Goal: Find specific page/section: Find specific page/section

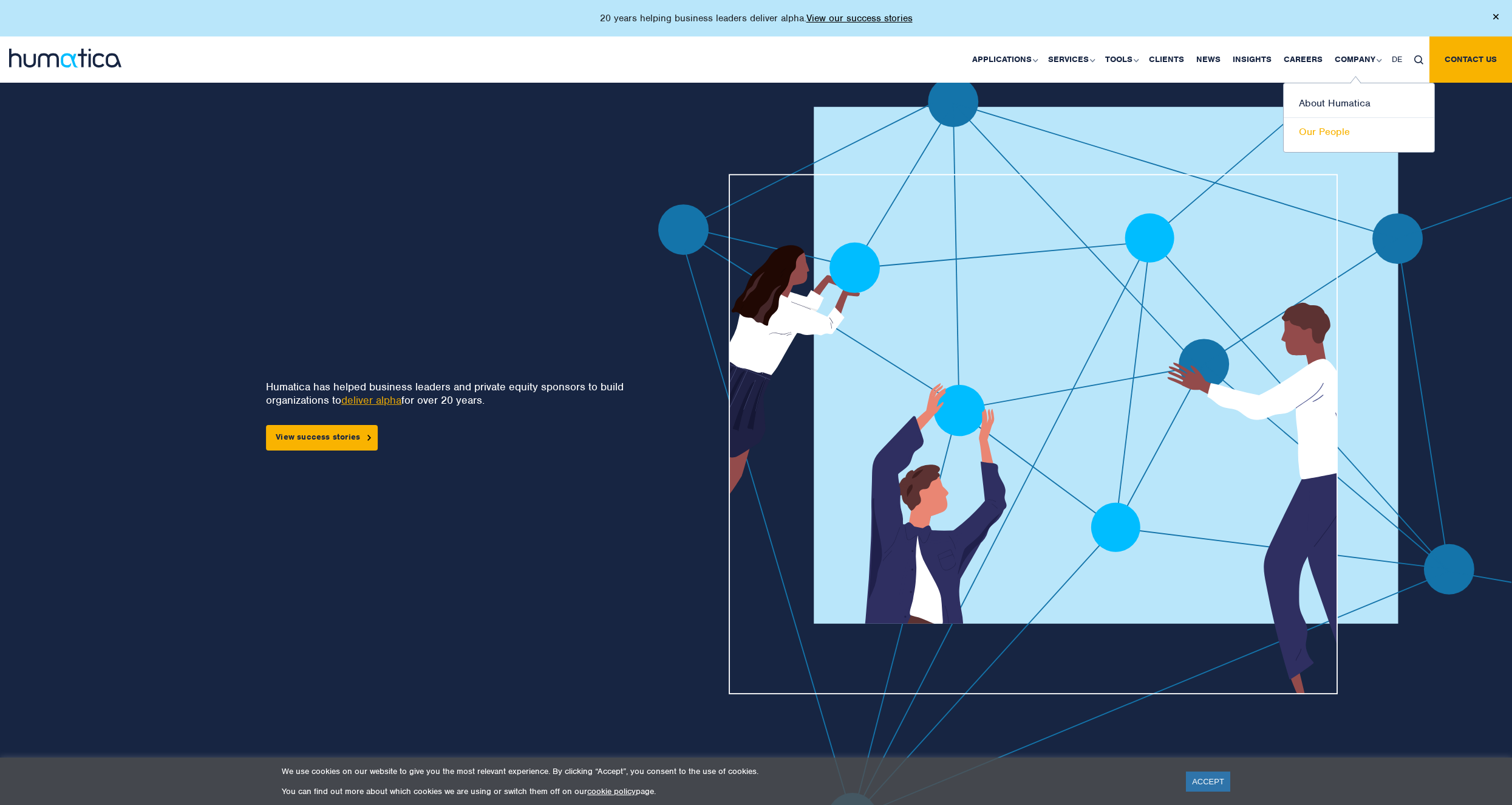
click at [1331, 140] on link "Our People" at bounding box center [1359, 131] width 151 height 28
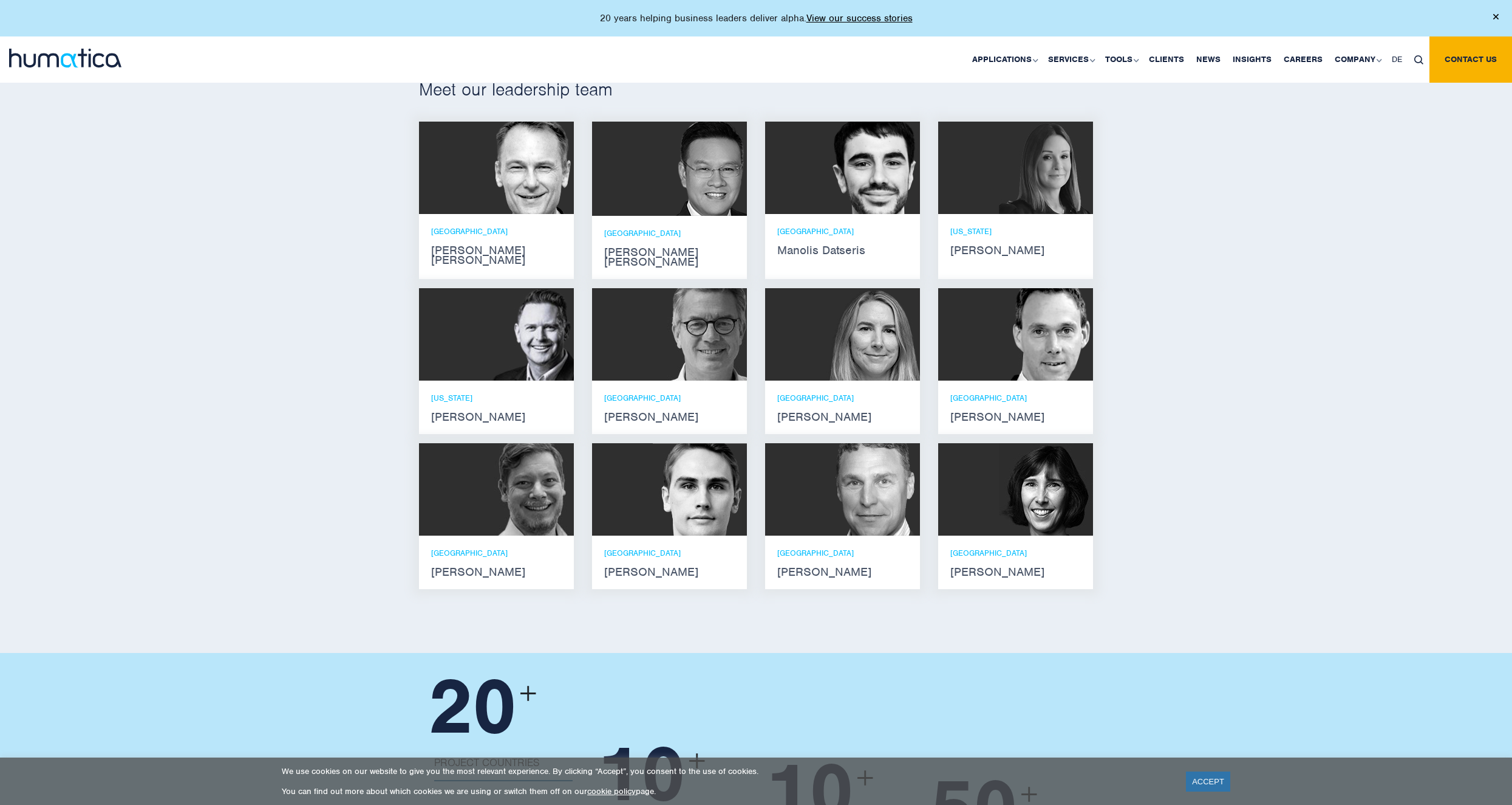
scroll to position [742, 0]
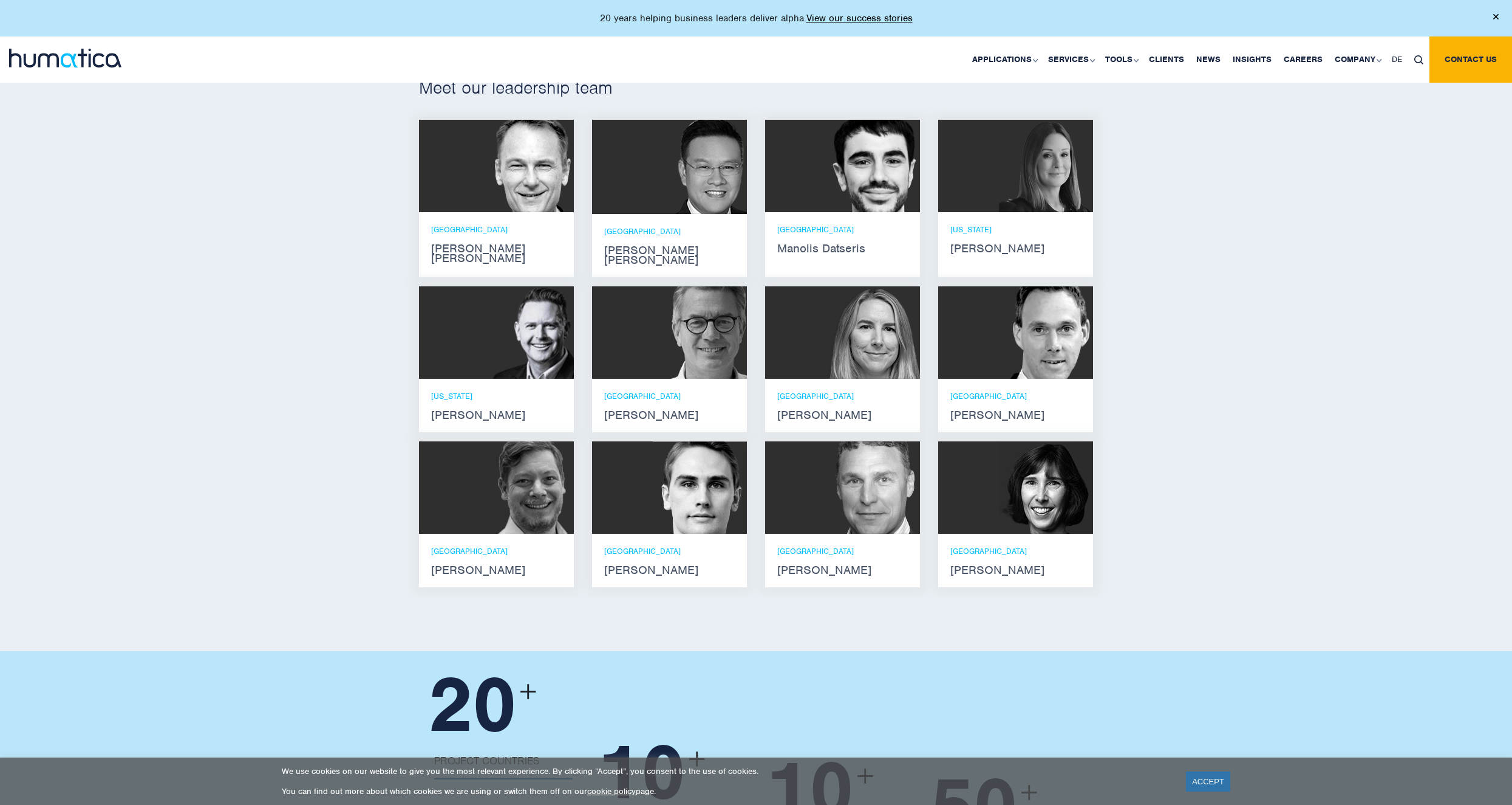
click at [794, 469] on div at bounding box center [843, 488] width 155 height 93
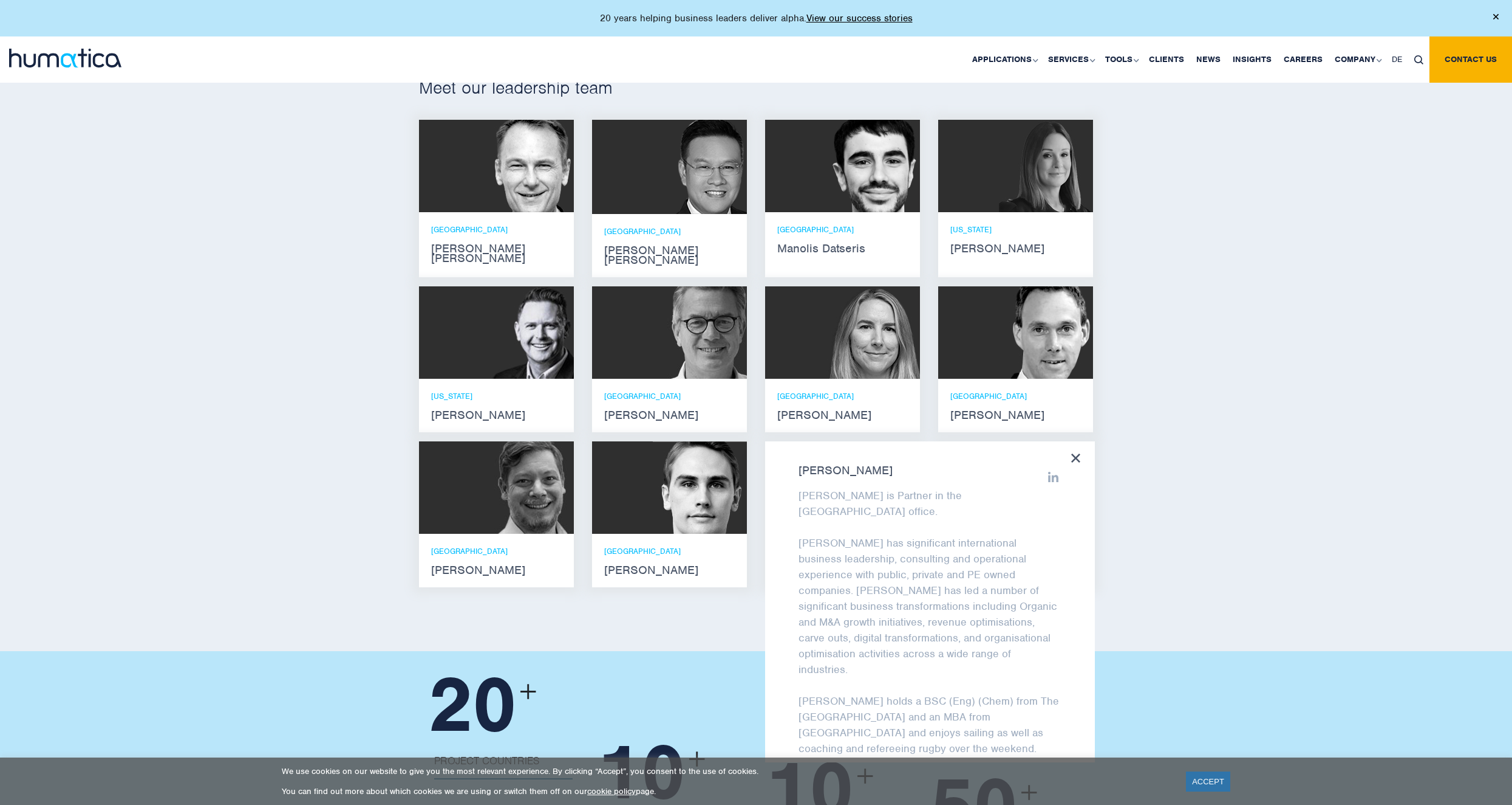
click at [1189, 507] on div "Meet our leadership team [PERSON_NAME] [PERSON_NAME] He holds degrees in Electr…" at bounding box center [756, 337] width 1512 height 629
click at [1079, 454] on icon at bounding box center [1075, 458] width 9 height 9
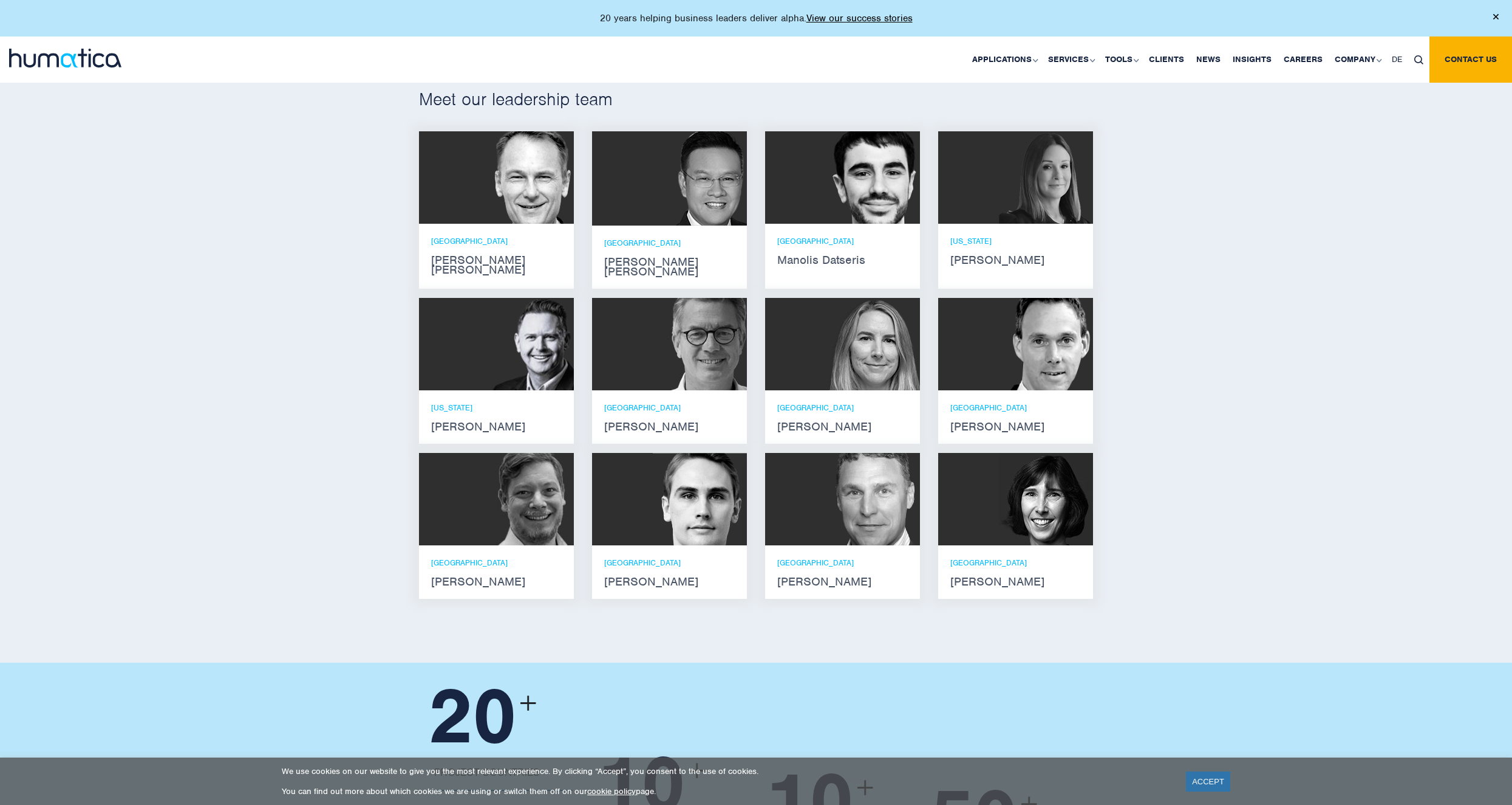
scroll to position [729, 0]
click at [830, 264] on strong "Manolis Datseris" at bounding box center [843, 260] width 131 height 10
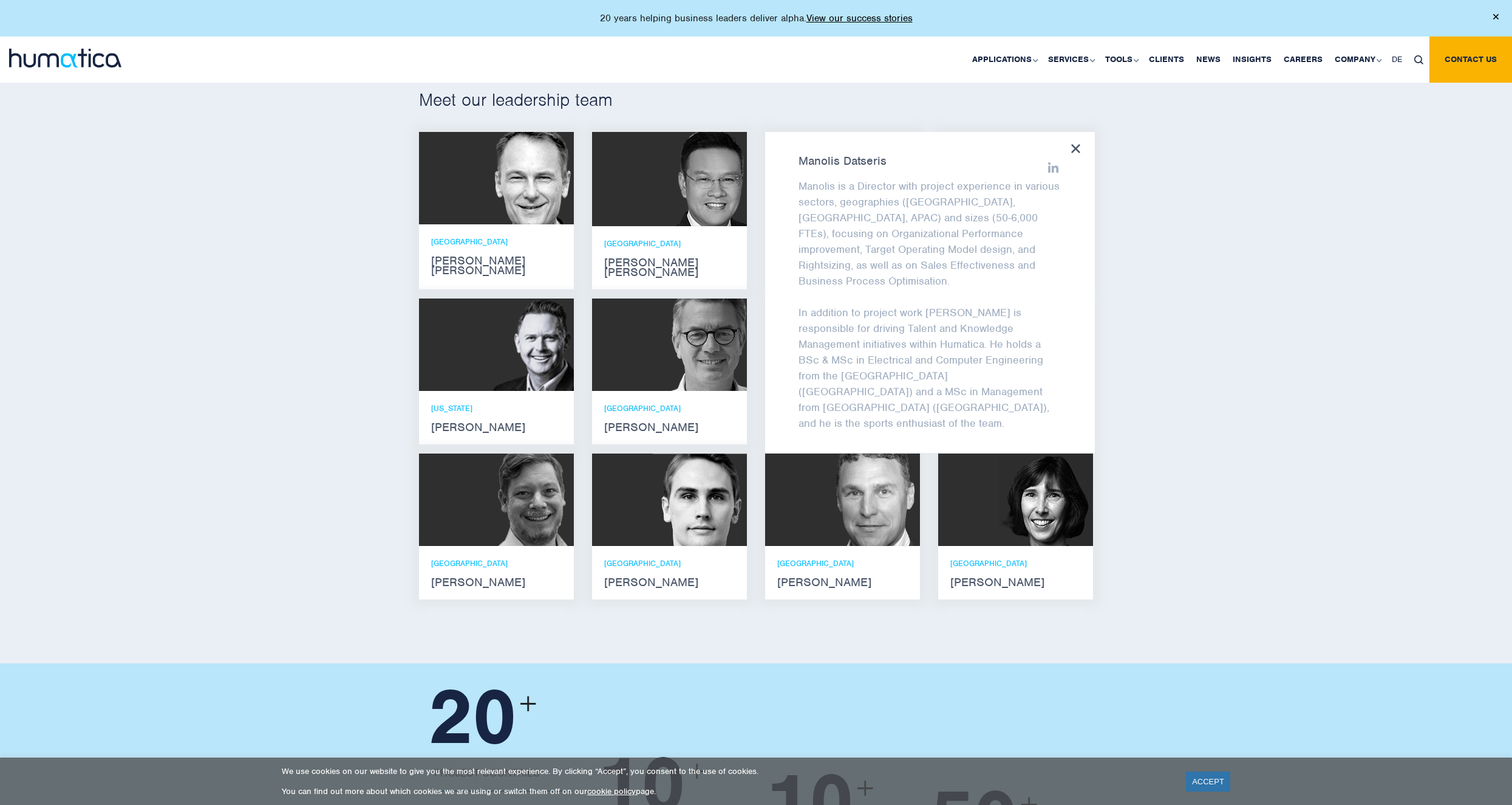
click at [1206, 337] on div "Meet our leadership team [PERSON_NAME] [PERSON_NAME] He holds degrees in Electr…" at bounding box center [756, 349] width 1512 height 629
click at [1081, 147] on div "[PERSON_NAME] is a Director with project experience in various sectors, geograp…" at bounding box center [930, 292] width 330 height 321
click at [1071, 150] on icon at bounding box center [1075, 149] width 9 height 9
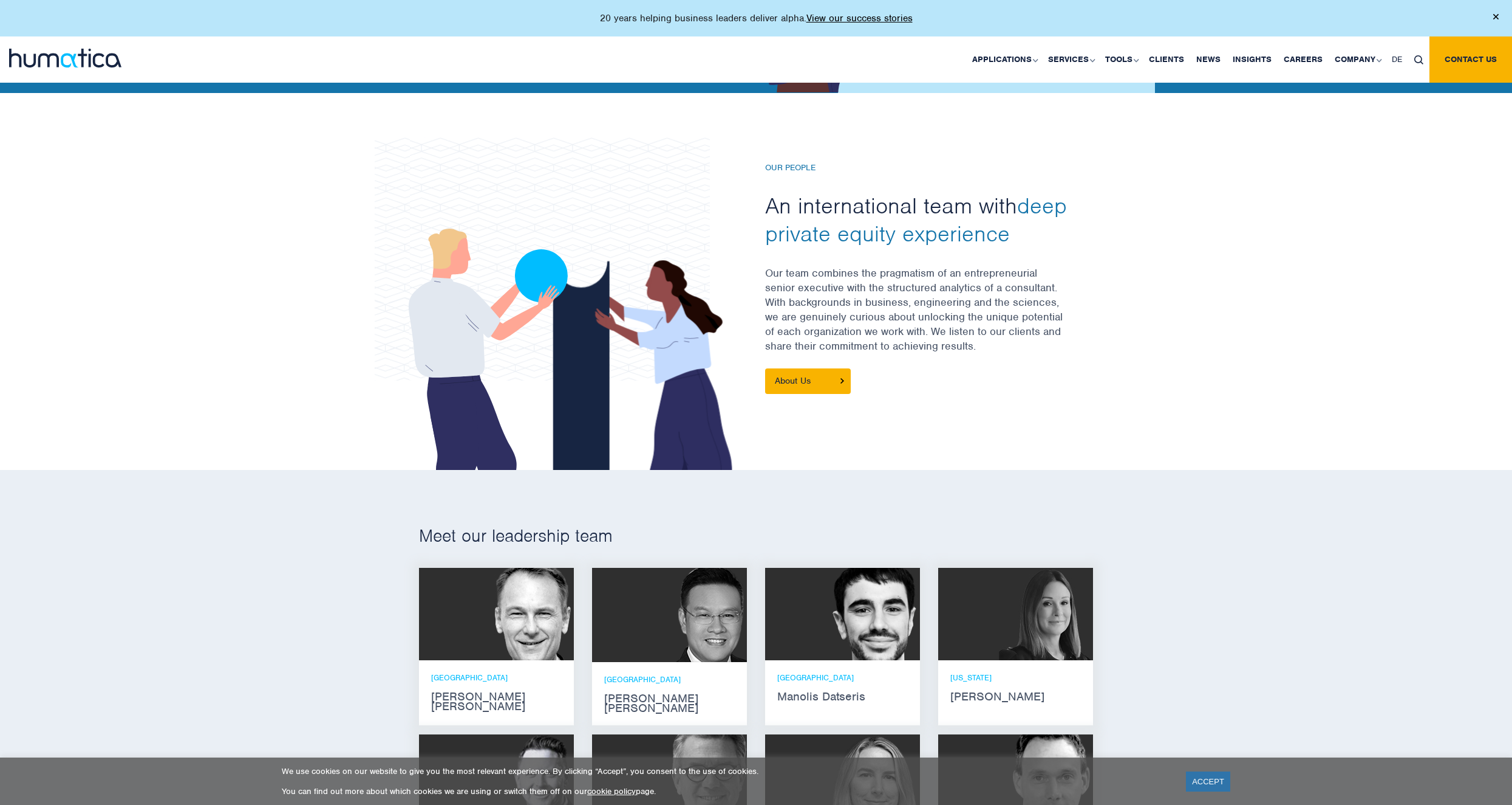
scroll to position [290, 0]
